Goal: Task Accomplishment & Management: Complete application form

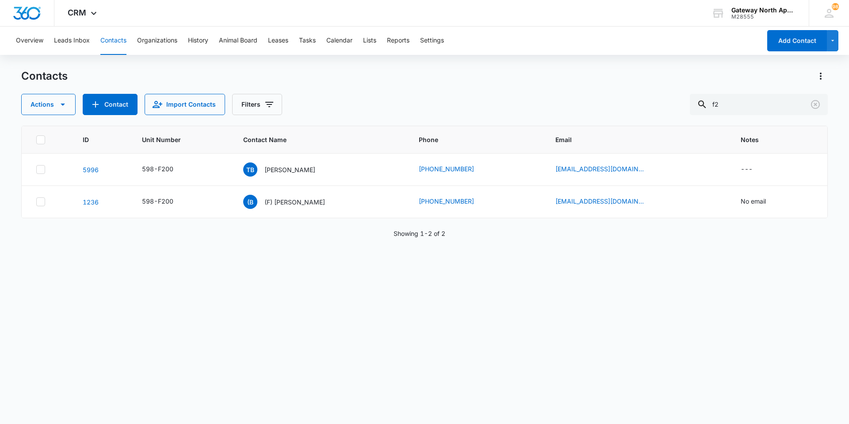
type input "f"
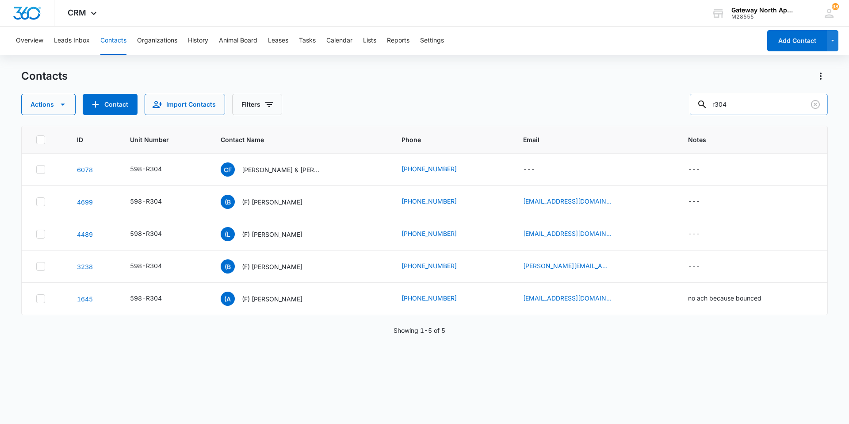
click at [774, 109] on input "r304" at bounding box center [759, 104] width 138 height 21
type input "r"
type input "k103"
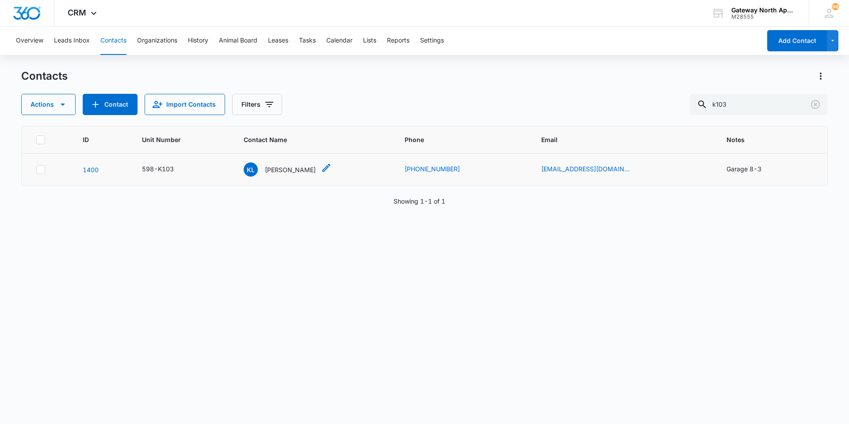
click at [292, 166] on p "[PERSON_NAME]" at bounding box center [290, 169] width 51 height 9
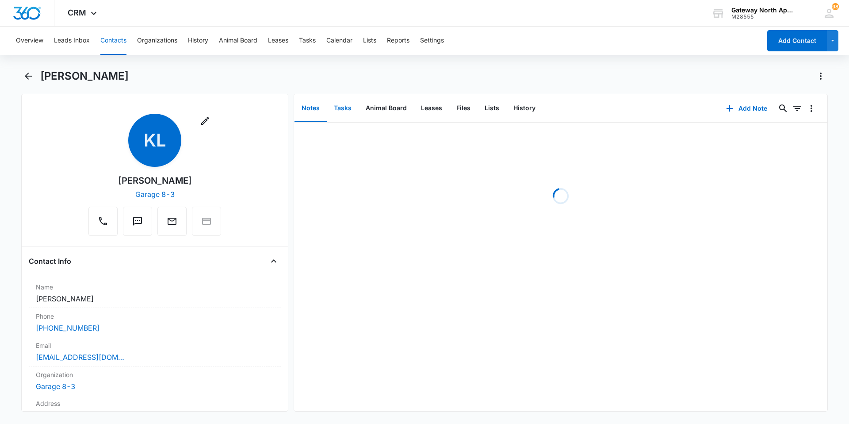
click at [347, 110] on button "Tasks" at bounding box center [343, 108] width 32 height 27
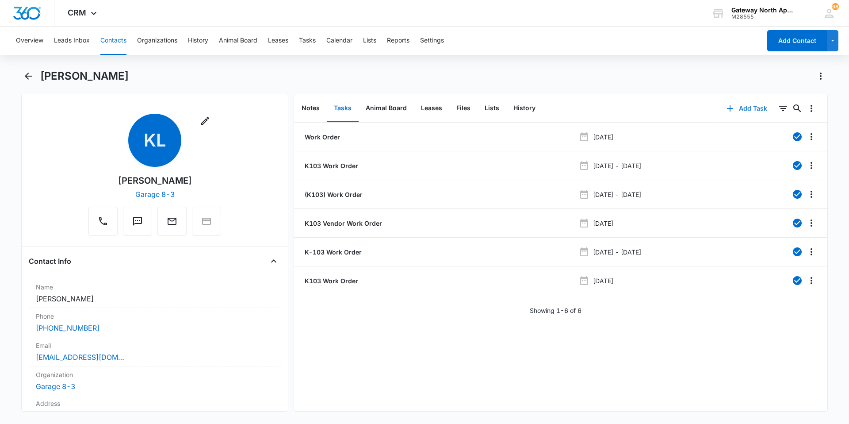
click at [753, 107] on button "Add Task" at bounding box center [747, 108] width 58 height 21
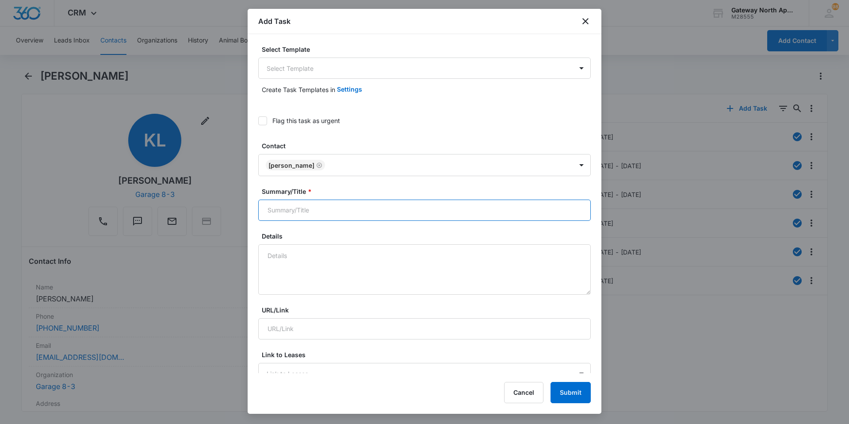
click at [401, 213] on input "Summary/Title *" at bounding box center [424, 209] width 333 height 21
type input "598-K103"
click at [348, 263] on textarea "Details" at bounding box center [424, 269] width 333 height 50
type textarea "D"
type textarea "h"
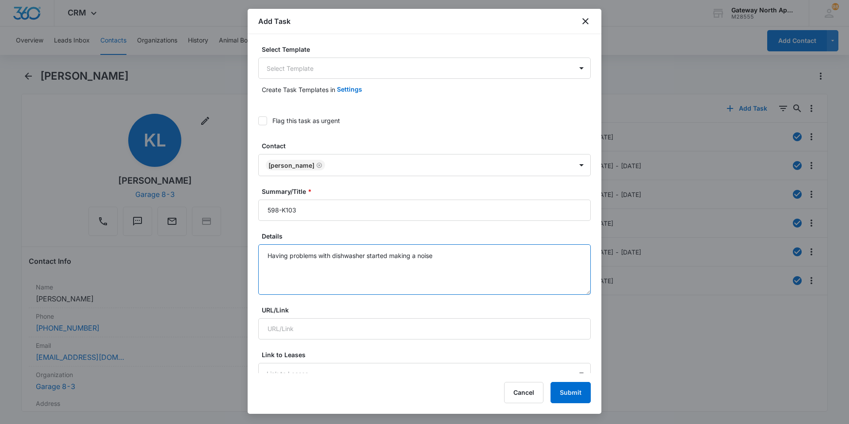
click at [443, 254] on textarea "Having problems with dishwasher started making a noise" at bounding box center [424, 269] width 333 height 50
click at [405, 265] on textarea "Having problems with dishwasher started making a noise and water accumulated on…" at bounding box center [424, 269] width 333 height 50
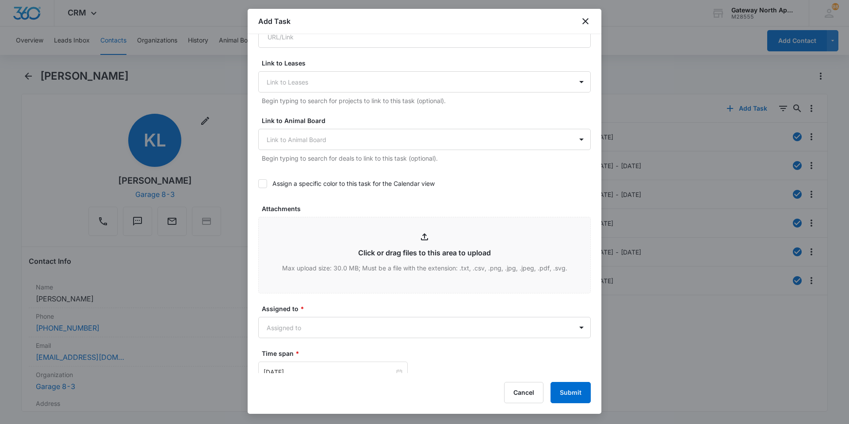
scroll to position [398, 0]
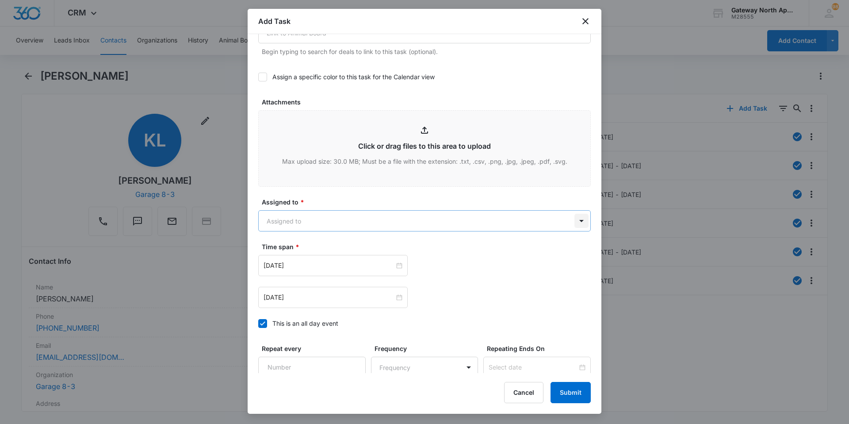
type textarea "Having problems with dishwasher started making a noise and water accumulated on…"
click at [580, 214] on body "CRM Apps Reputation Websites Forms CRM Email Social Content Ads Intelligence Fi…" at bounding box center [424, 212] width 849 height 424
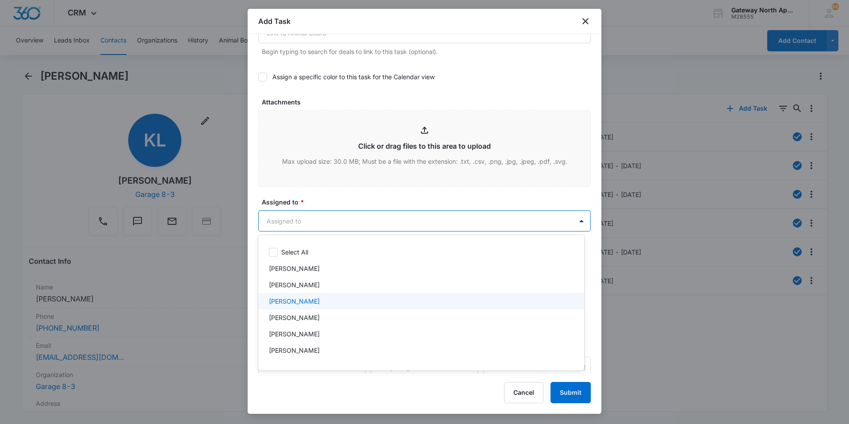
click at [357, 303] on div "[PERSON_NAME]" at bounding box center [420, 300] width 303 height 9
click at [573, 222] on div at bounding box center [424, 212] width 849 height 424
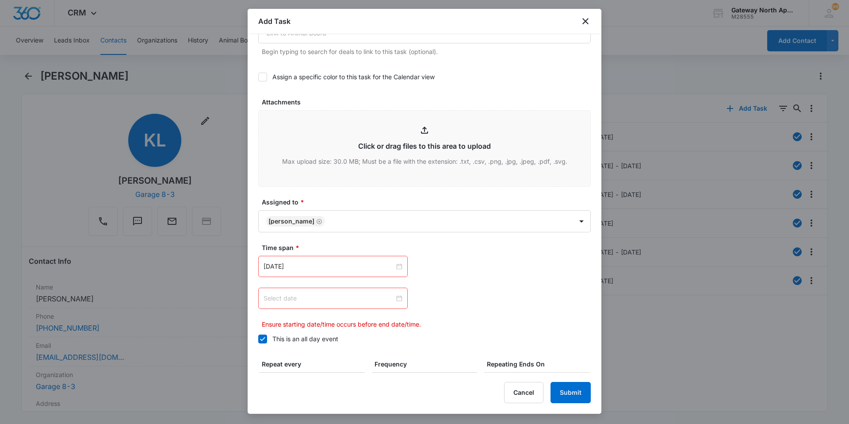
click at [399, 298] on div at bounding box center [333, 298] width 139 height 10
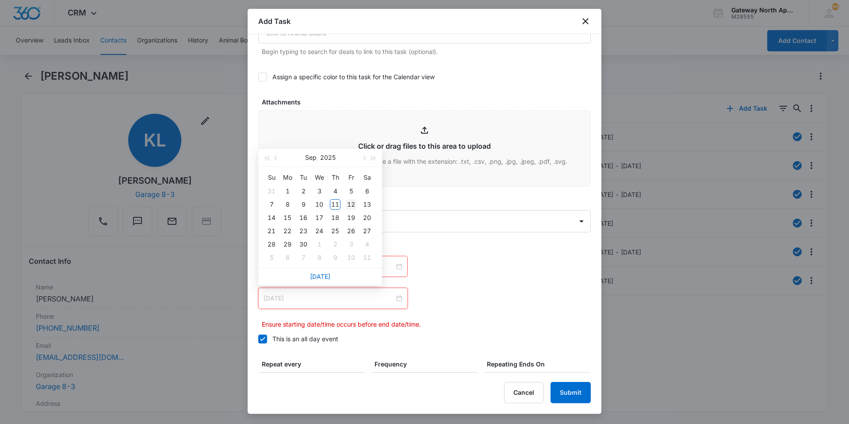
type input "[DATE]"
click at [348, 202] on div "12" at bounding box center [351, 204] width 11 height 11
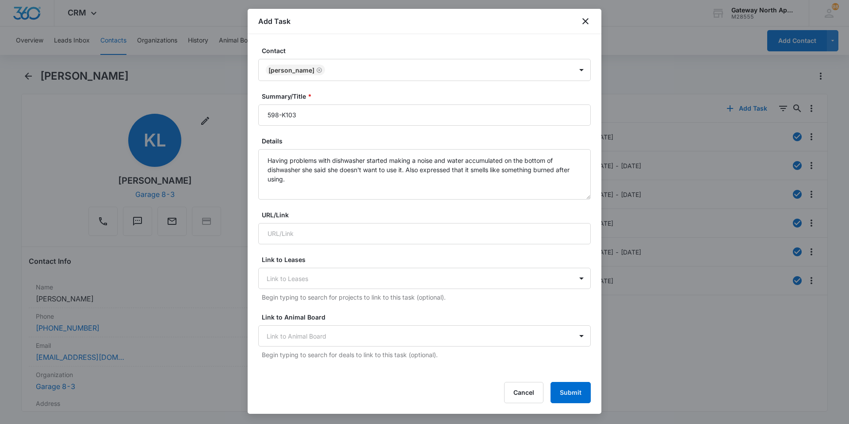
scroll to position [81, 0]
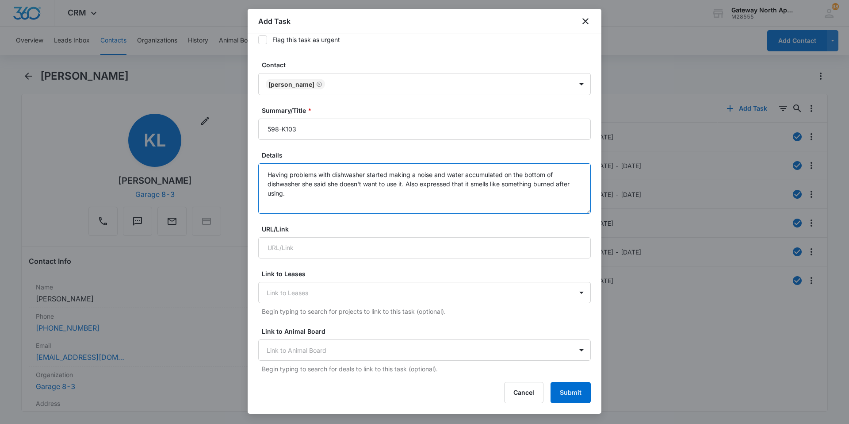
click at [310, 197] on textarea "Having problems with dishwasher started making a noise and water accumulated on…" at bounding box center [424, 188] width 333 height 50
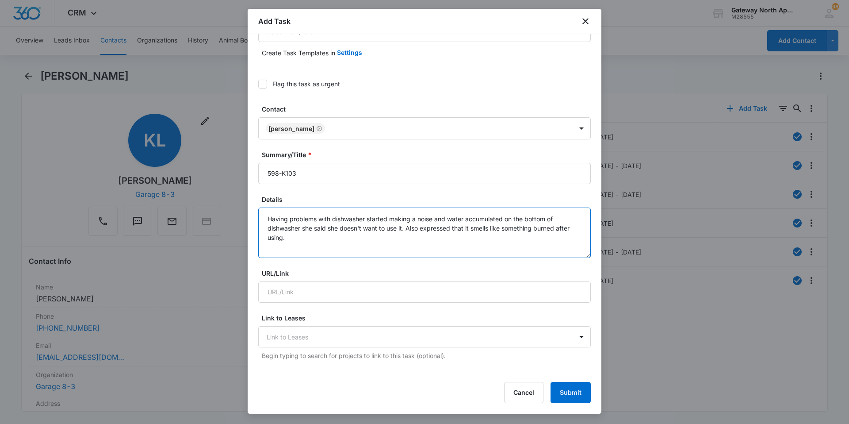
scroll to position [0, 0]
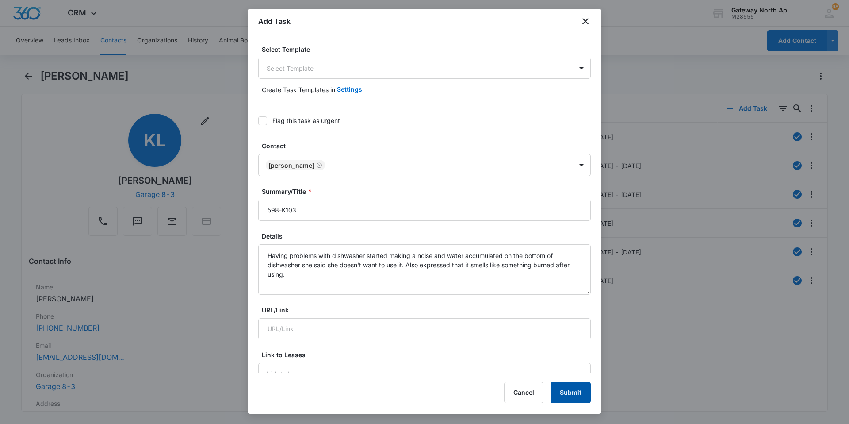
click at [566, 392] on button "Submit" at bounding box center [571, 392] width 40 height 21
